Goal: Find specific page/section: Find specific page/section

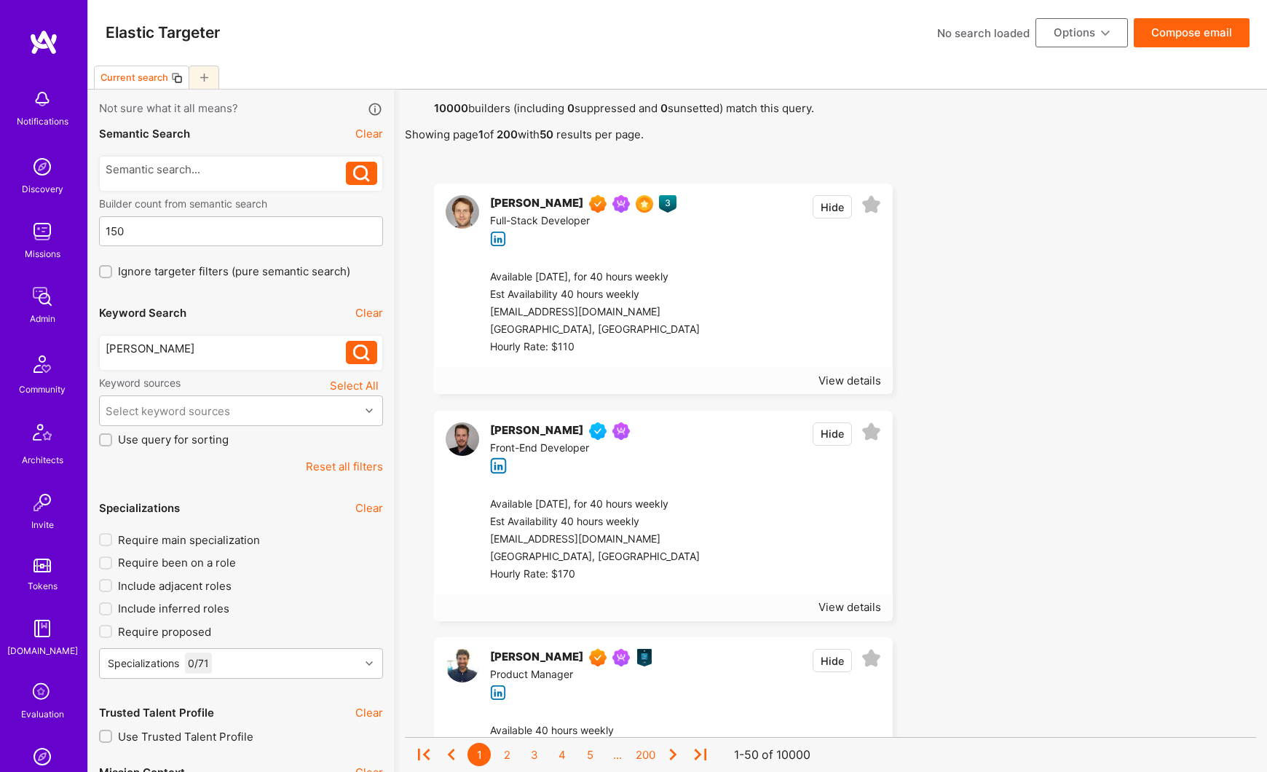
click at [346, 354] on button at bounding box center [361, 352] width 31 height 23
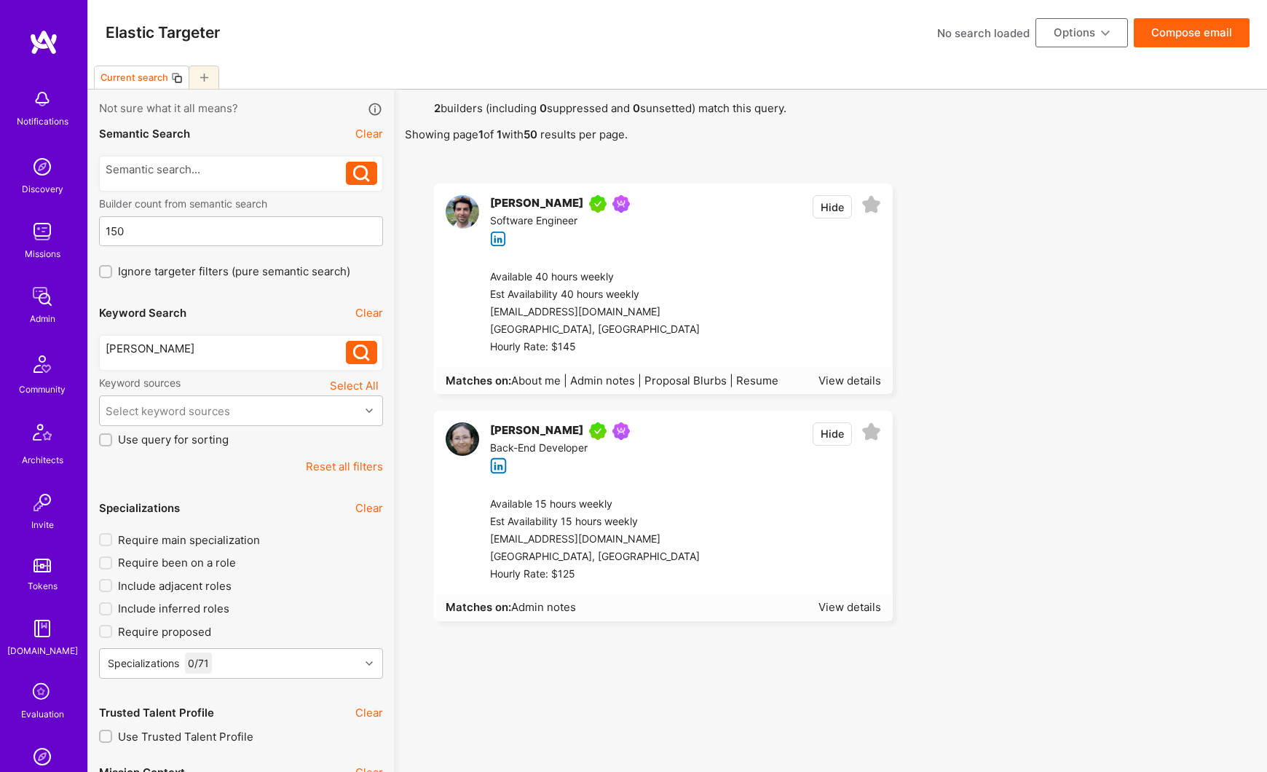
click at [515, 200] on div "[PERSON_NAME]" at bounding box center [536, 203] width 93 height 17
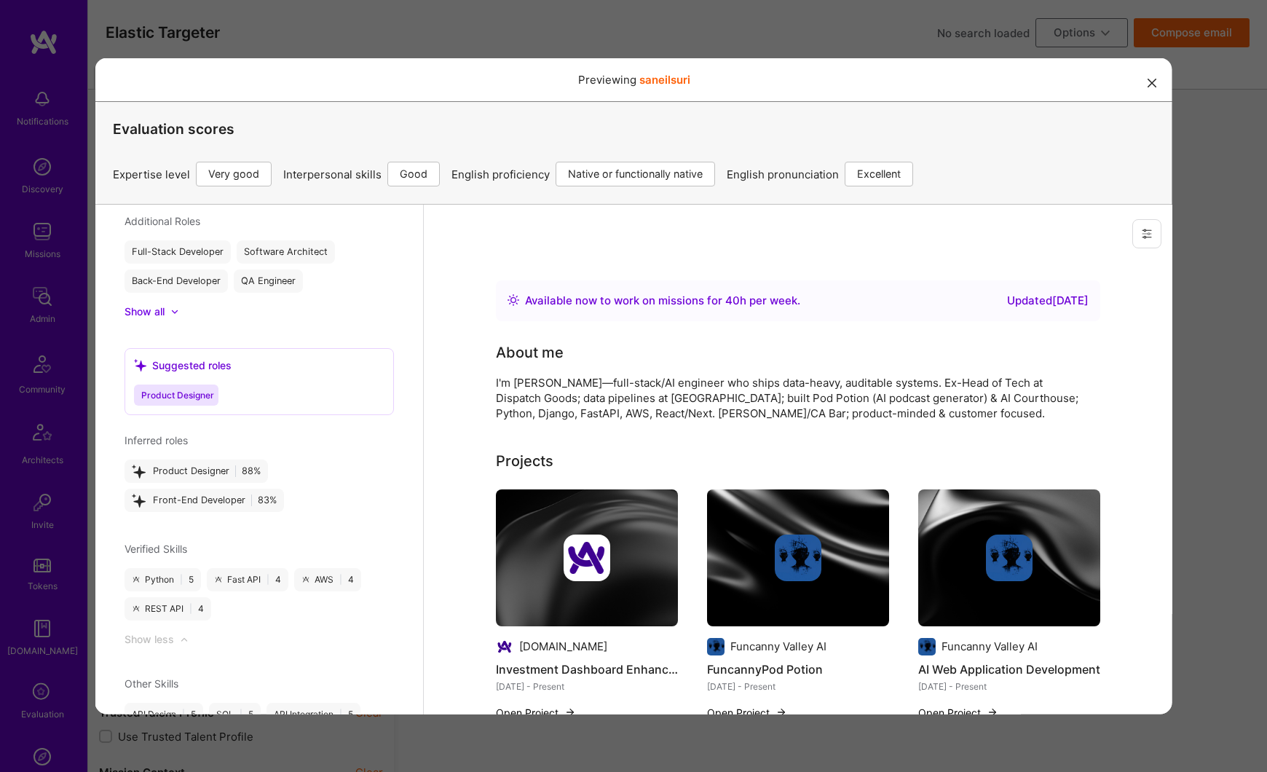
scroll to position [1202, 0]
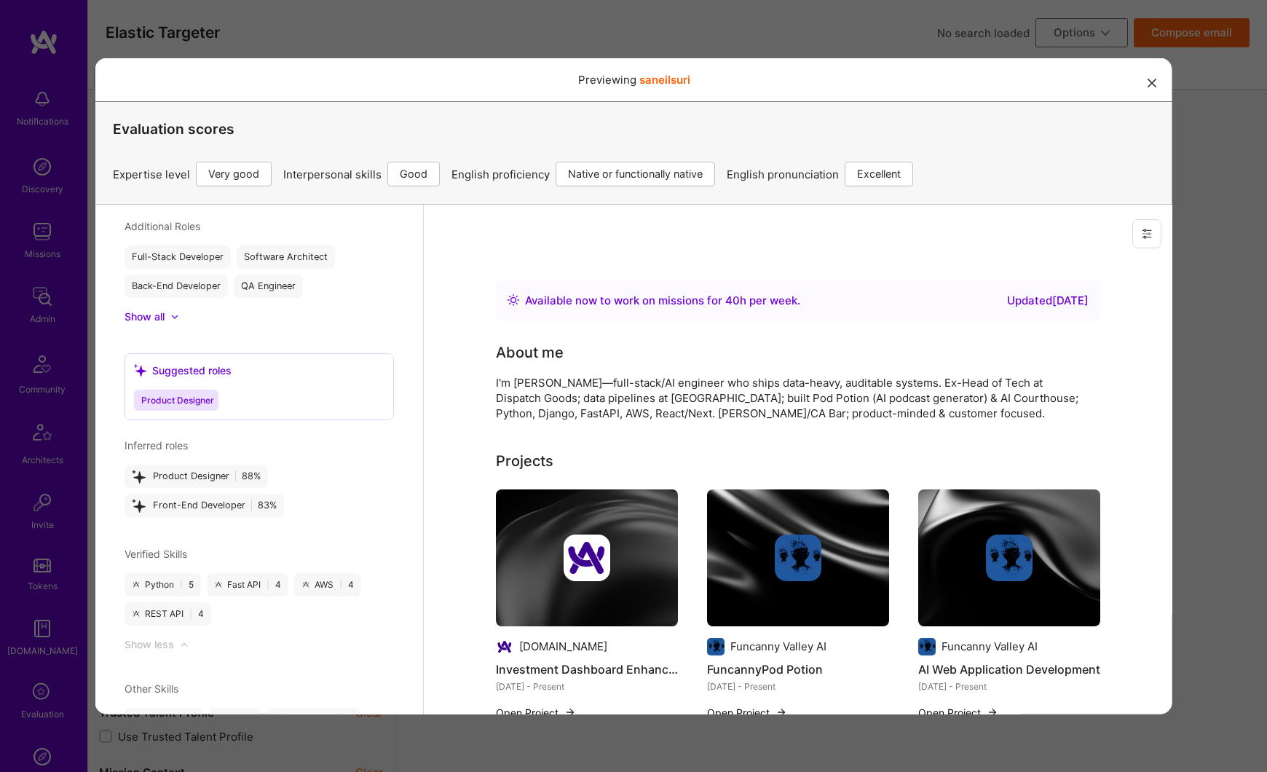
click at [1152, 85] on icon "modal" at bounding box center [1151, 82] width 9 height 9
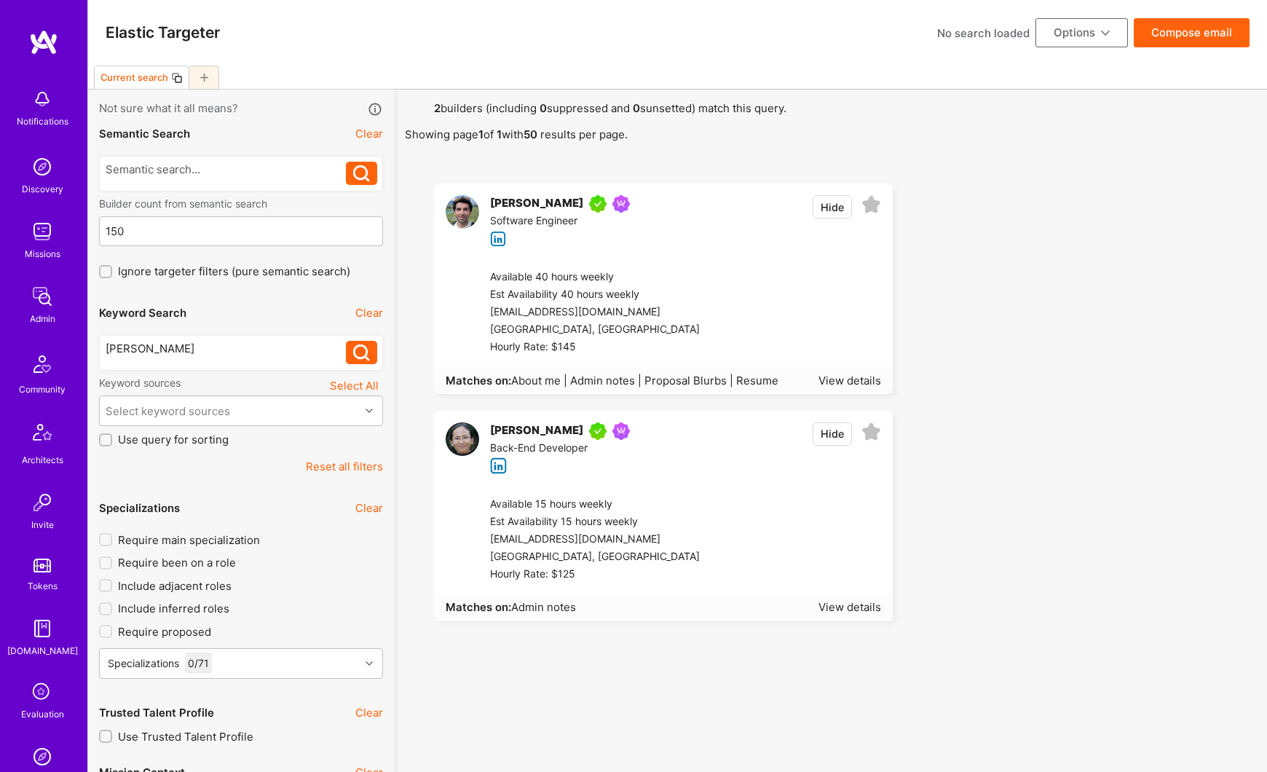
click at [328, 467] on button "Reset all filters" at bounding box center [344, 466] width 77 height 15
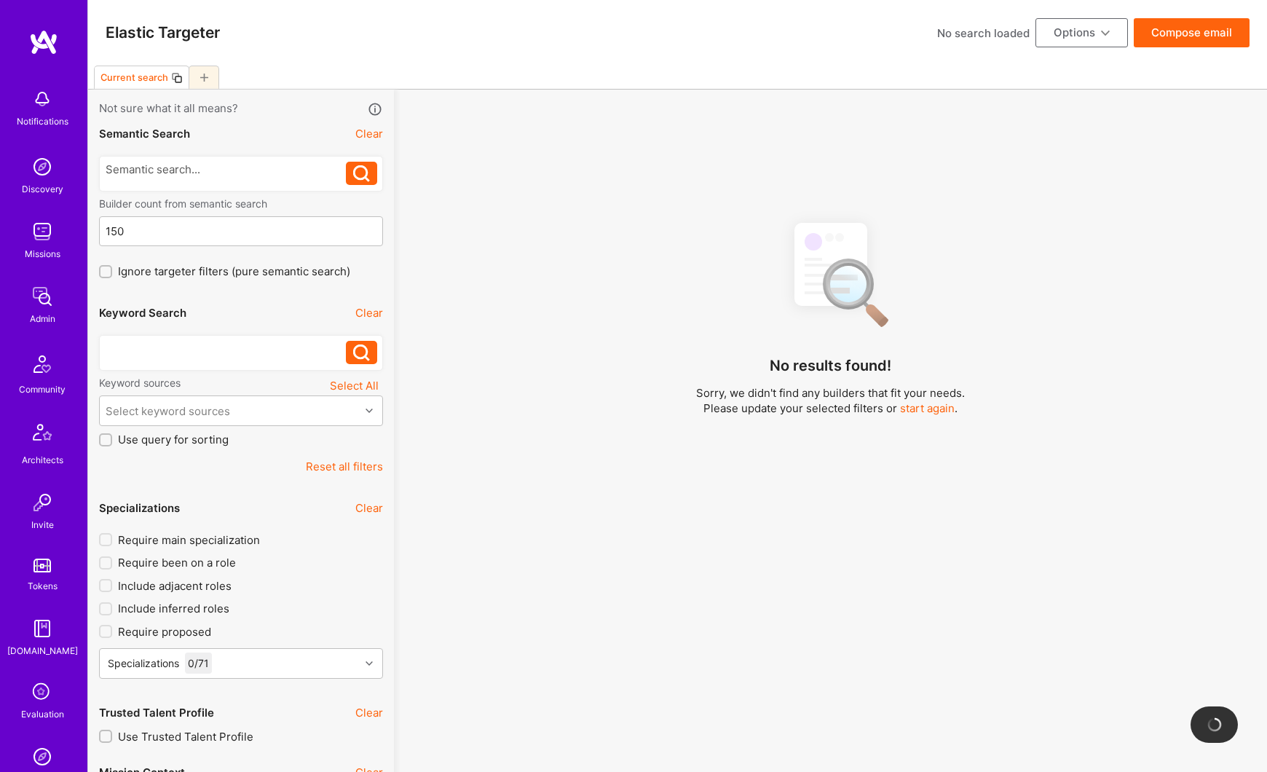
scroll to position [1, 0]
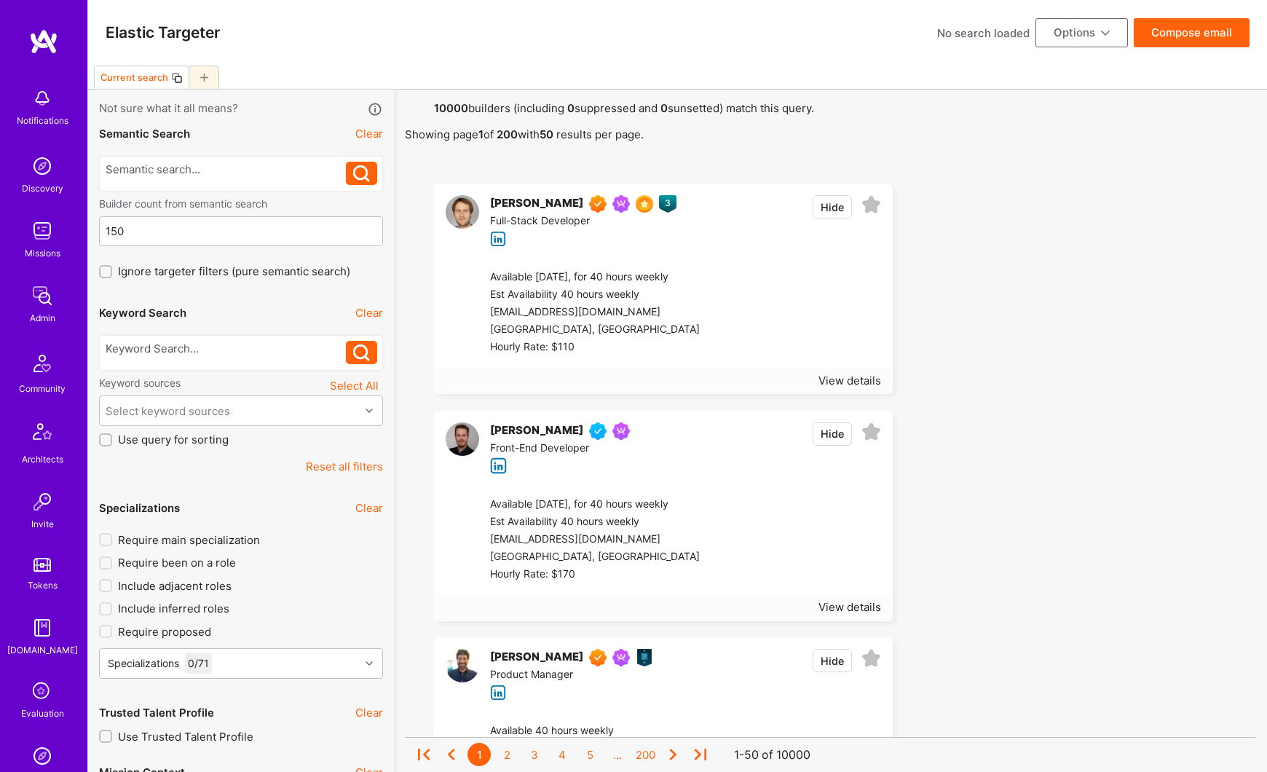
click at [39, 296] on img at bounding box center [42, 295] width 29 height 29
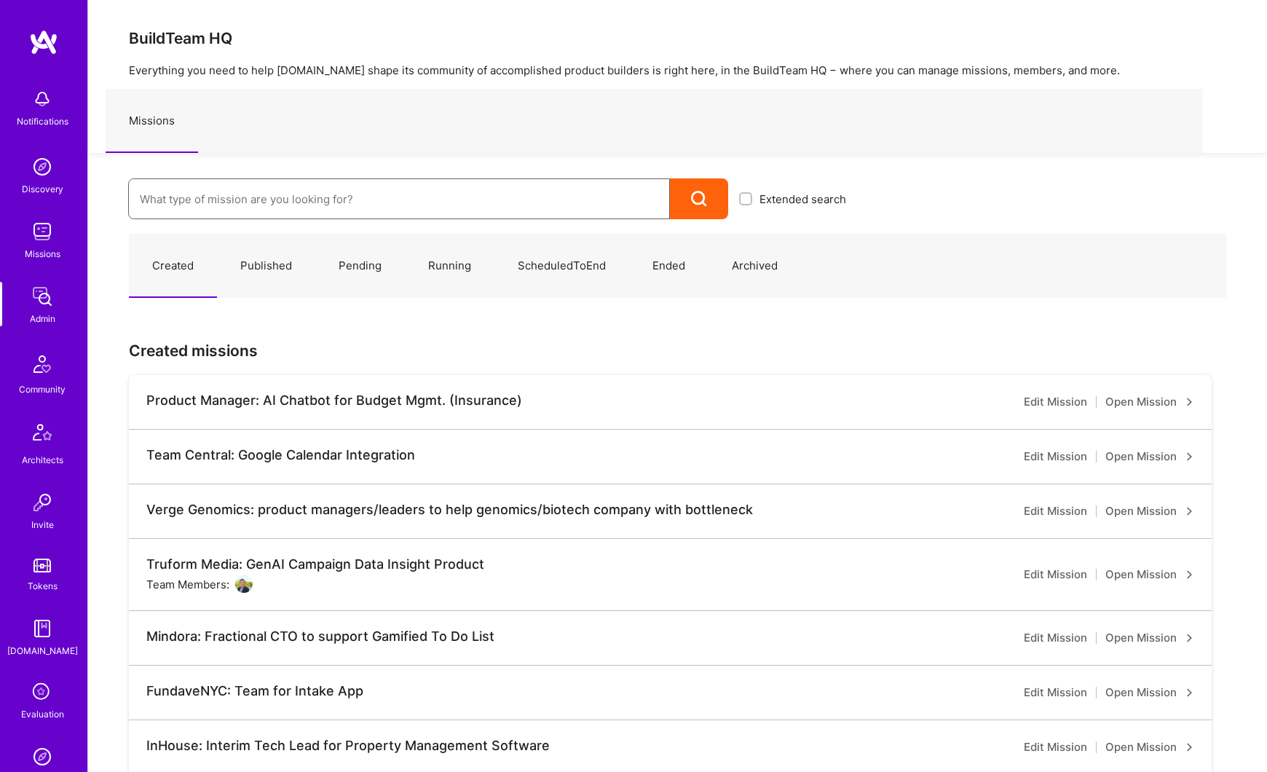
click at [209, 200] on input at bounding box center [399, 199] width 518 height 37
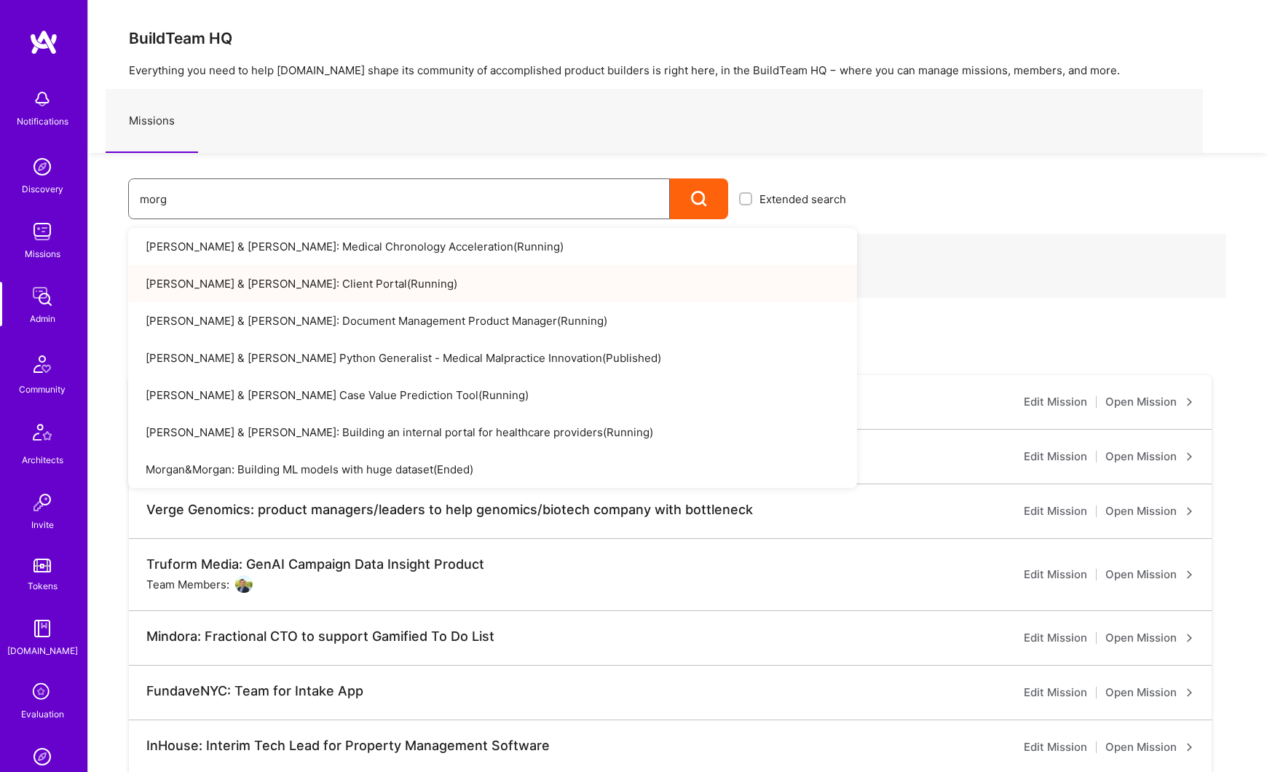
type input "morg"
click at [309, 290] on link "[PERSON_NAME] & [PERSON_NAME]: Client Portal ( Running )" at bounding box center [492, 283] width 729 height 37
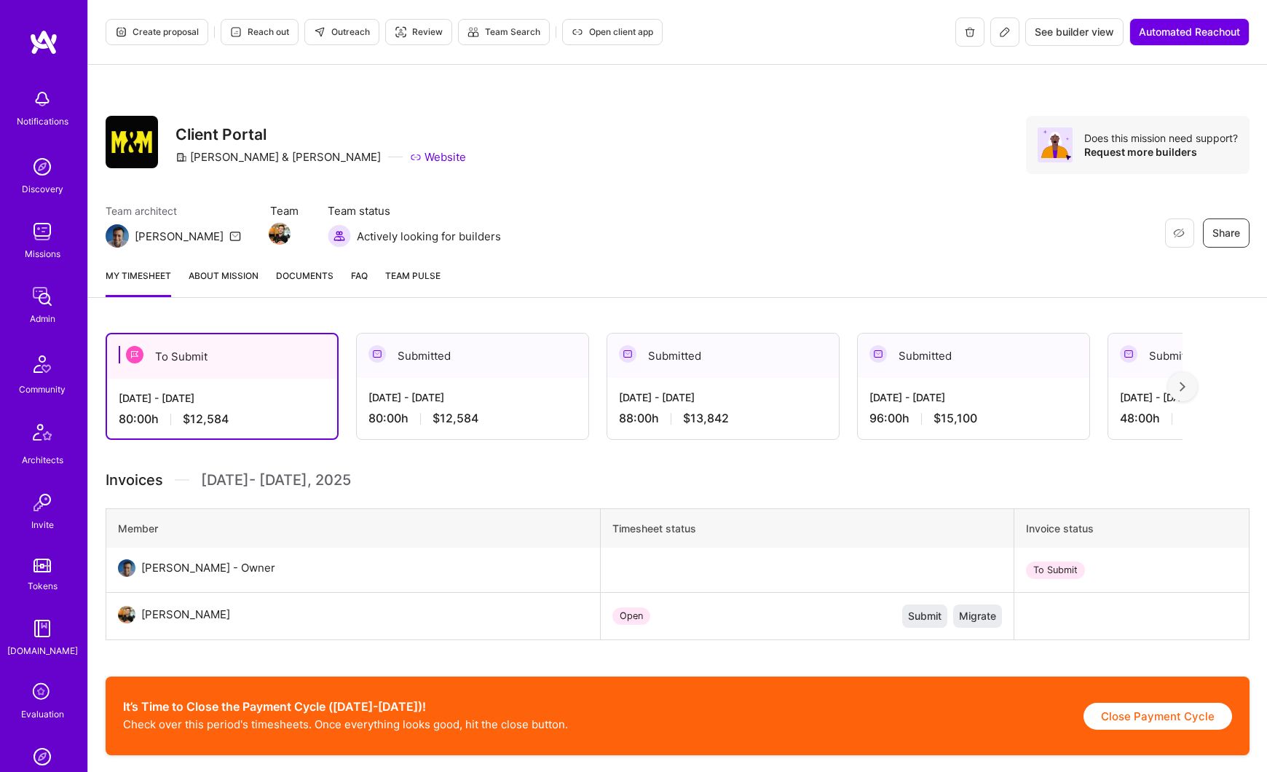
click at [239, 279] on link "About Mission" at bounding box center [224, 282] width 70 height 29
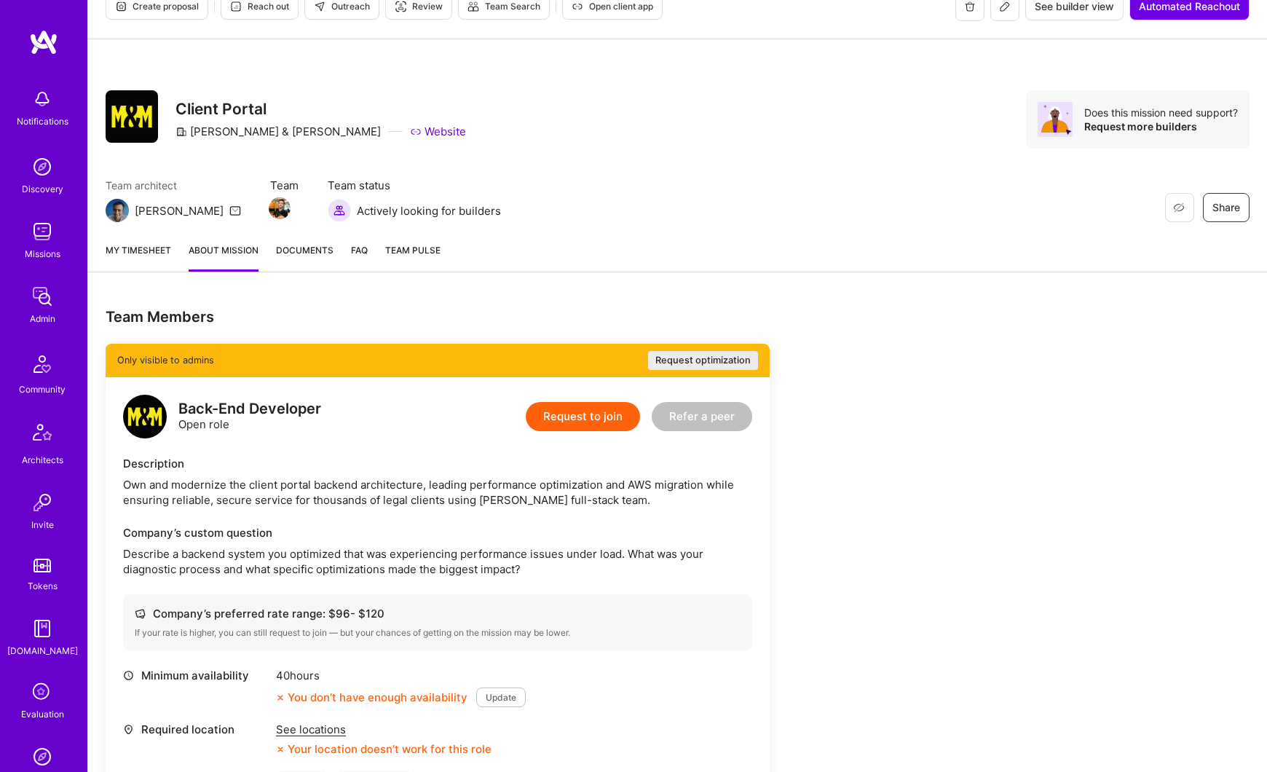
scroll to position [27, 0]
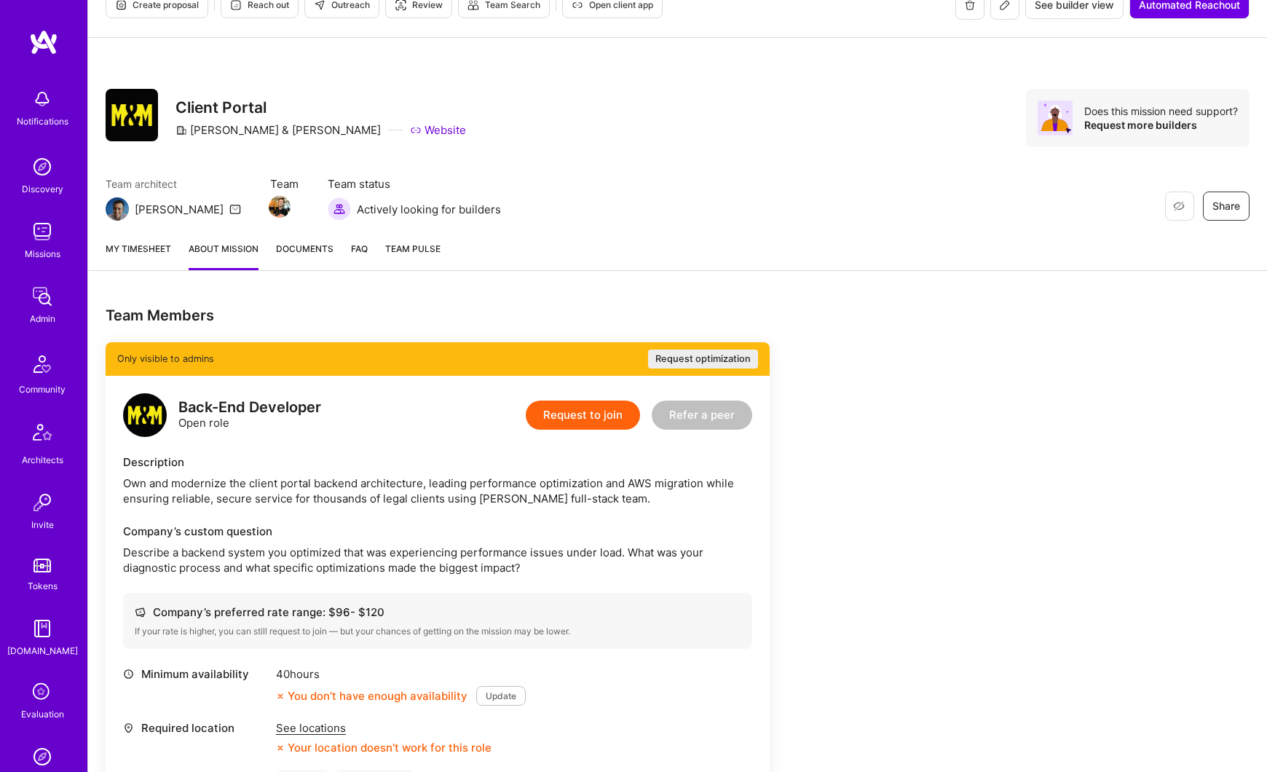
click at [47, 229] on img at bounding box center [42, 231] width 29 height 29
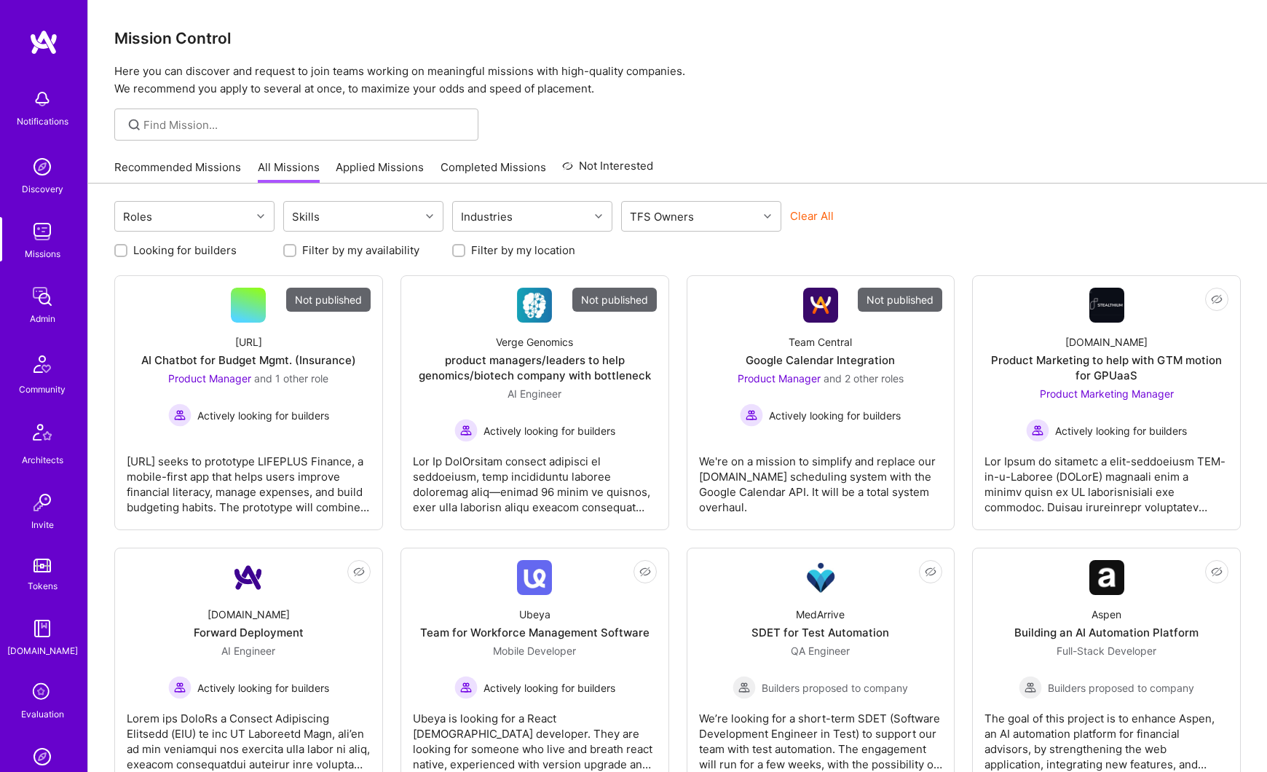
click at [45, 303] on img at bounding box center [42, 296] width 29 height 29
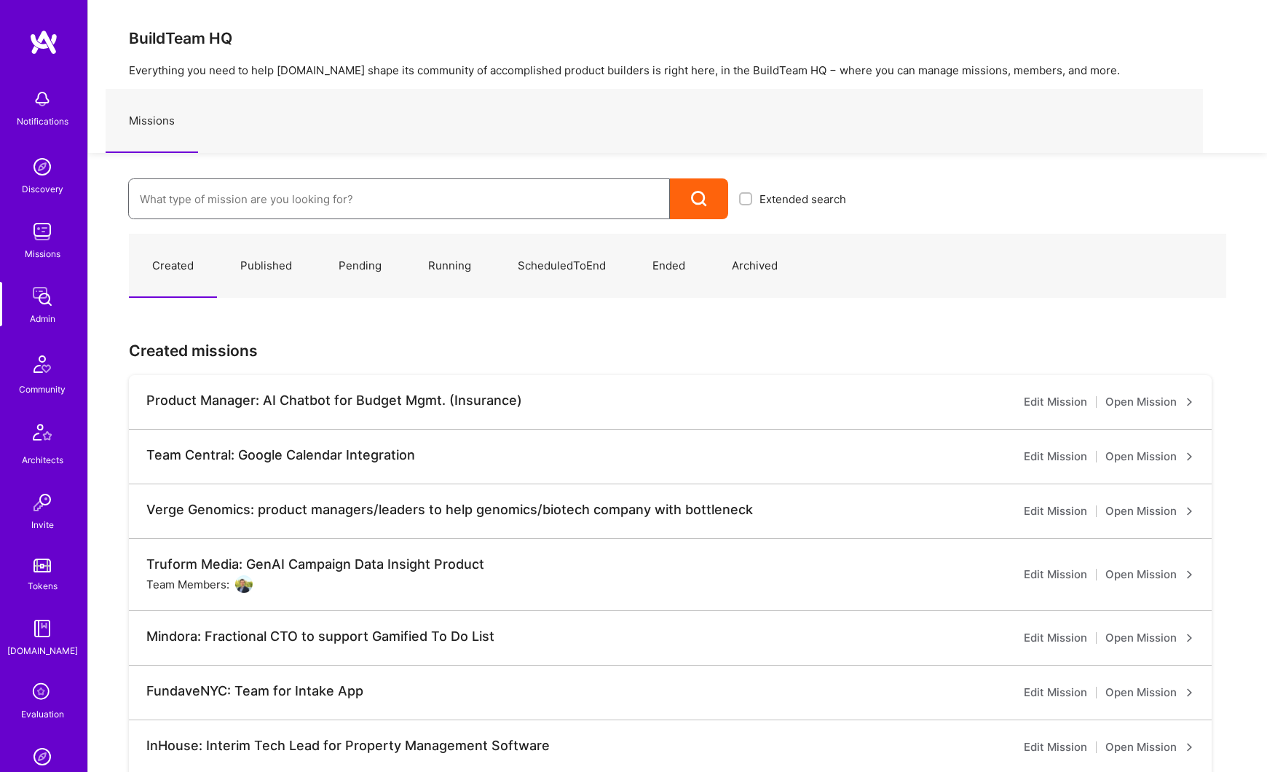
click at [164, 203] on input at bounding box center [399, 199] width 518 height 37
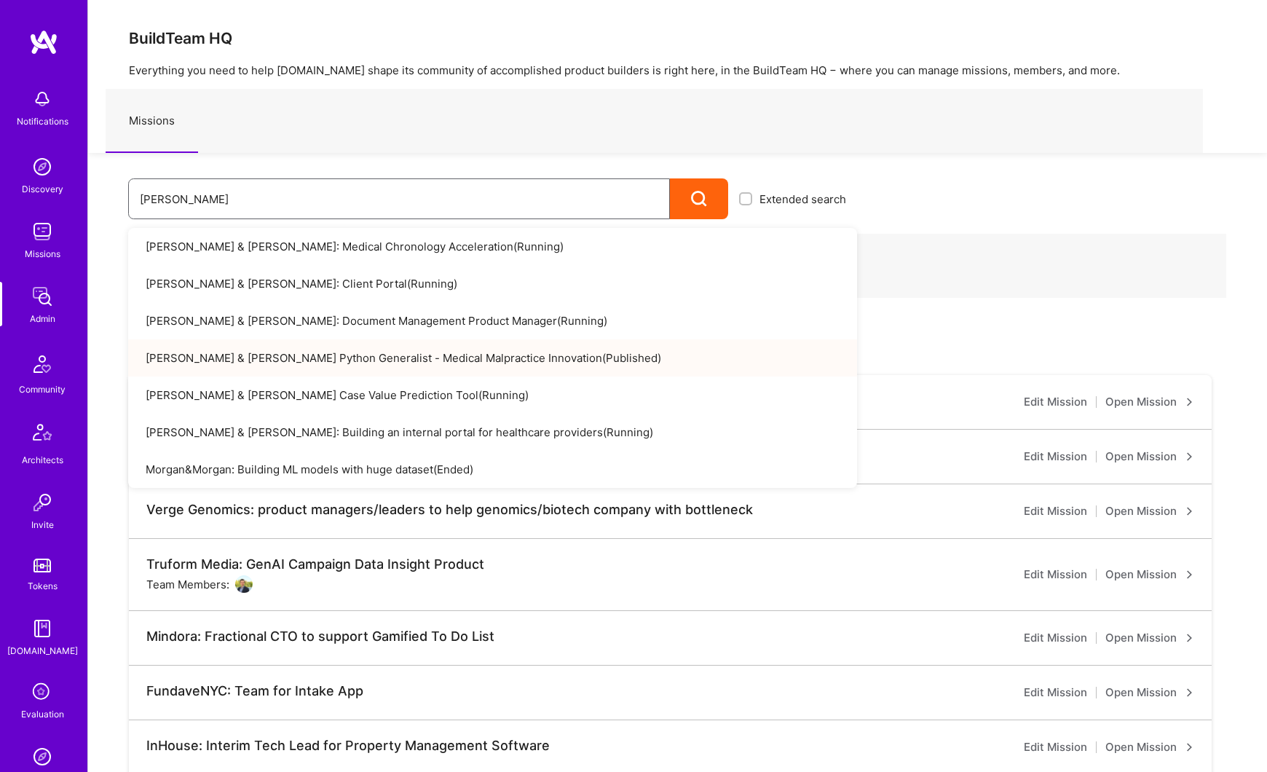
type input "morgan"
click at [181, 354] on link "Morgan & Morgan Python Generalist - Medical Malpractice Innovation ( Published )" at bounding box center [492, 357] width 729 height 37
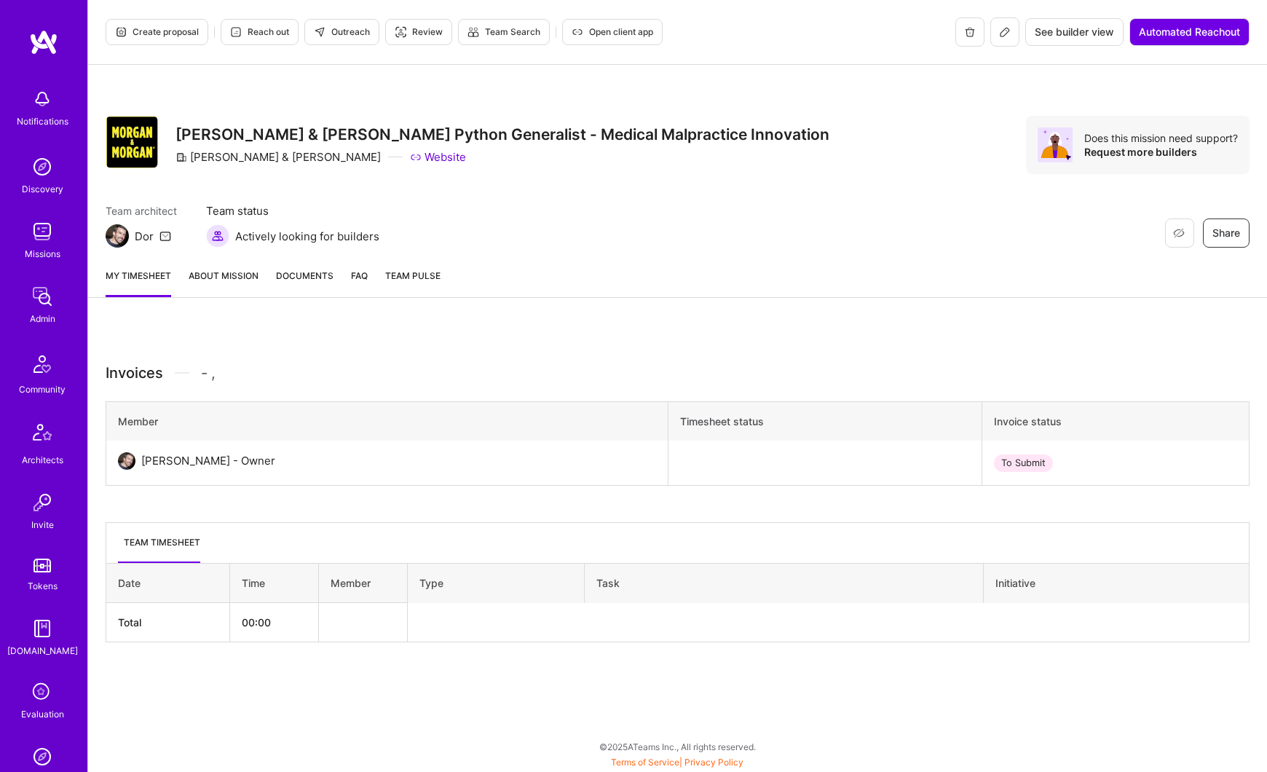
click at [209, 273] on link "About Mission" at bounding box center [224, 282] width 70 height 29
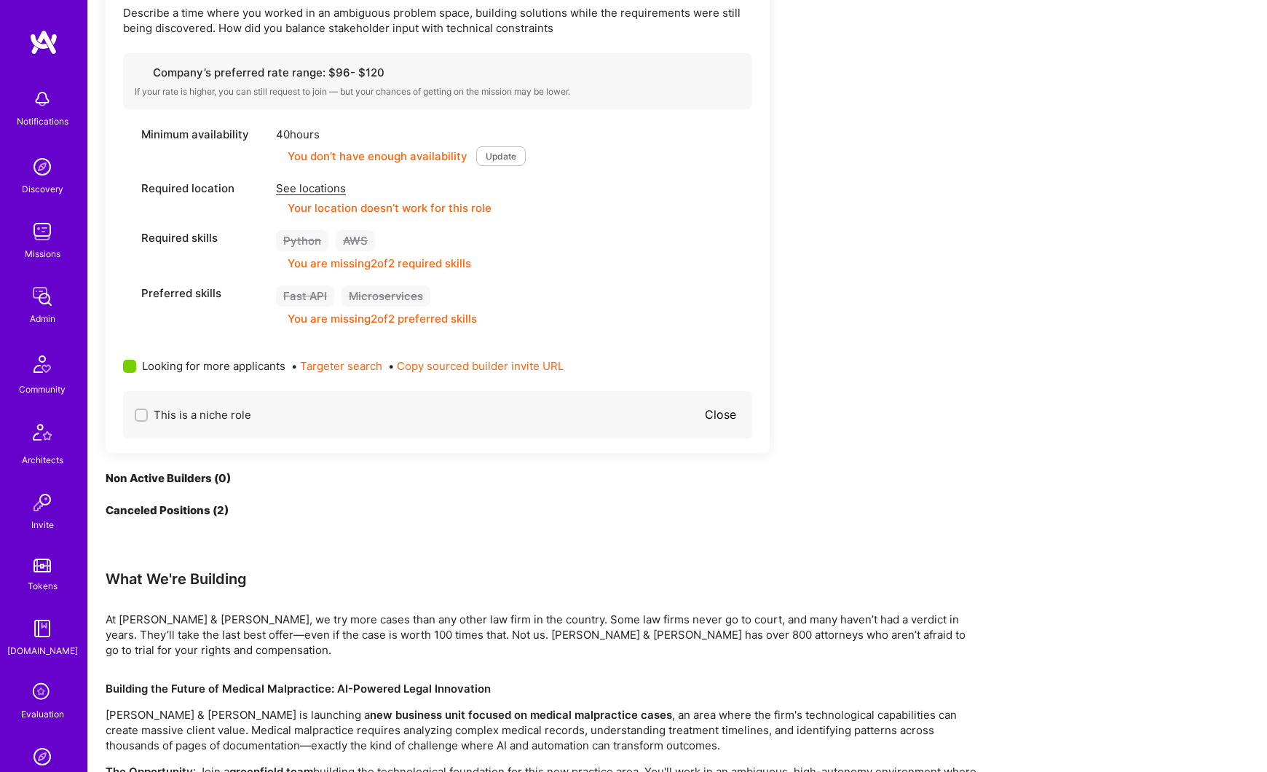
scroll to position [568, 0]
